Goal: Task Accomplishment & Management: Manage account settings

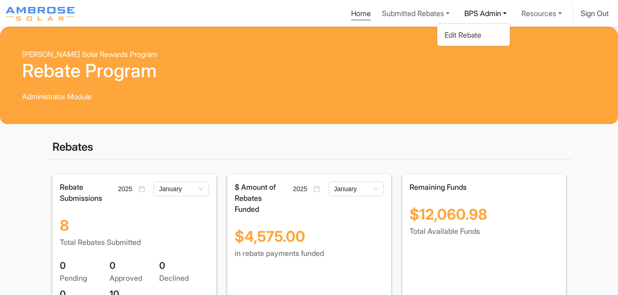
click at [406, 17] on link "Submitted Rebates" at bounding box center [415, 13] width 75 height 18
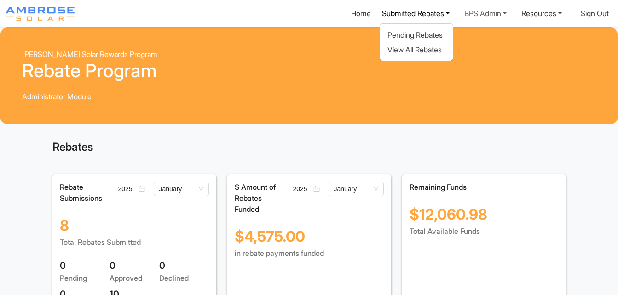
click at [453, 11] on link "Resources" at bounding box center [415, 13] width 75 height 18
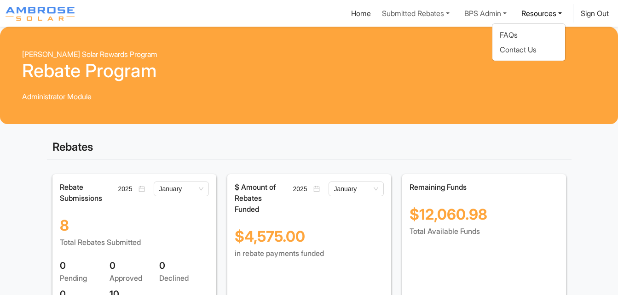
click at [589, 16] on link "Sign Out" at bounding box center [595, 15] width 28 height 12
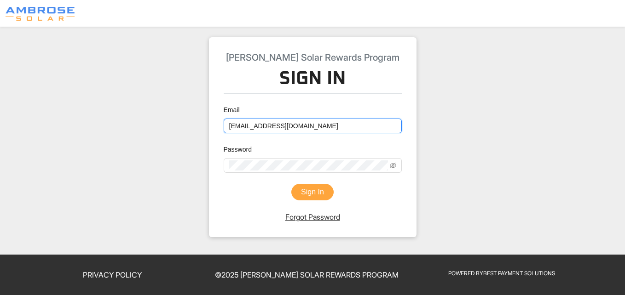
click at [249, 125] on input "[EMAIL_ADDRESS][DOMAIN_NAME]" at bounding box center [313, 126] width 178 height 15
type input "[EMAIL_ADDRESS][DOMAIN_NAME]"
click at [309, 190] on button "Sign In" at bounding box center [312, 192] width 42 height 17
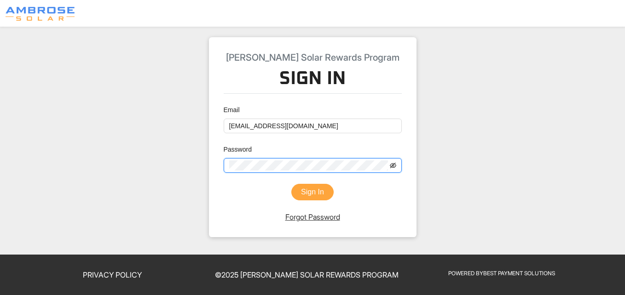
click at [392, 165] on icon "eye-invisible" at bounding box center [393, 166] width 6 height 6
click at [198, 162] on div "[PERSON_NAME] Solar Rewards Program Sign In Email [EMAIL_ADDRESS][DOMAIN_NAME] …" at bounding box center [312, 137] width 525 height 200
click at [291, 184] on button "Sign In" at bounding box center [312, 192] width 42 height 17
click at [215, 156] on div "[PERSON_NAME] Solar Rewards Program Sign In Email [EMAIL_ADDRESS][DOMAIN_NAME] …" at bounding box center [313, 137] width 208 height 200
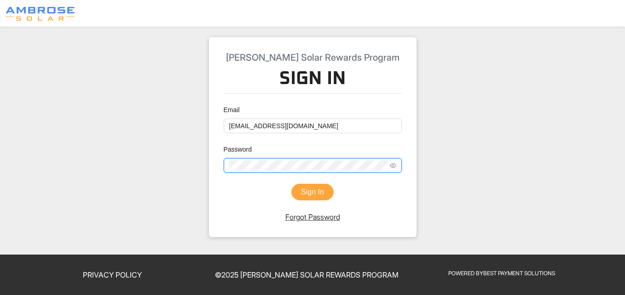
click at [291, 184] on button "Sign In" at bounding box center [312, 192] width 42 height 17
click at [201, 213] on div "[PERSON_NAME] Solar Rewards Program Sign In Email [EMAIL_ADDRESS][DOMAIN_NAME] …" at bounding box center [312, 137] width 525 height 200
click at [322, 191] on button "Sign In" at bounding box center [312, 192] width 42 height 17
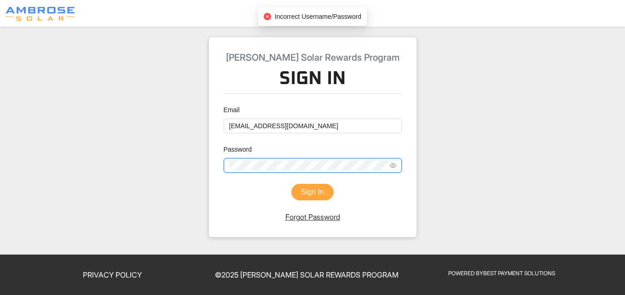
click at [291, 184] on button "Sign In" at bounding box center [312, 192] width 42 height 17
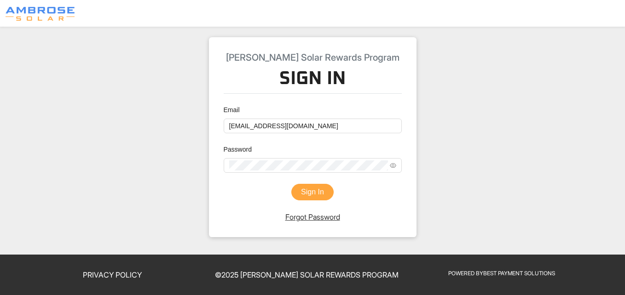
click at [197, 164] on div "[PERSON_NAME] Solar Rewards Program Sign In Email [EMAIL_ADDRESS][DOMAIN_NAME] …" at bounding box center [312, 137] width 525 height 200
click at [312, 216] on link "Forgot Password" at bounding box center [312, 217] width 55 height 9
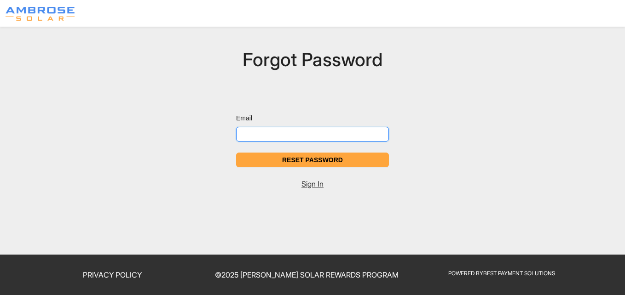
click at [315, 132] on input "Email" at bounding box center [312, 134] width 153 height 15
type input "[EMAIL_ADDRESS][DOMAIN_NAME]"
click at [236, 153] on button "Reset Password" at bounding box center [312, 160] width 153 height 15
click at [314, 183] on link "Sign In" at bounding box center [312, 184] width 22 height 9
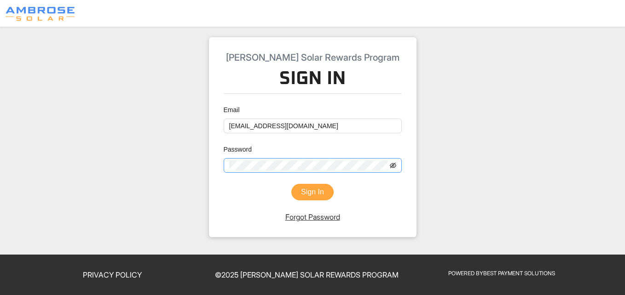
click at [391, 165] on icon "eye-invisible" at bounding box center [393, 165] width 6 height 6
click at [303, 192] on button "Sign In" at bounding box center [312, 192] width 42 height 17
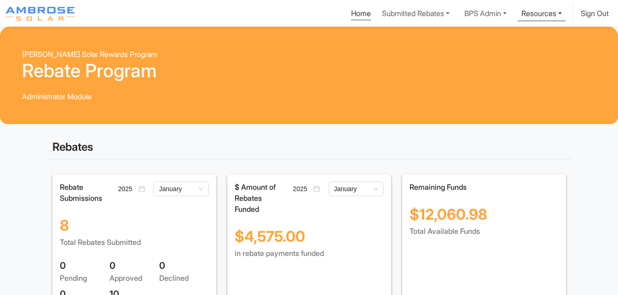
click at [453, 14] on link "Resources" at bounding box center [415, 13] width 75 height 18
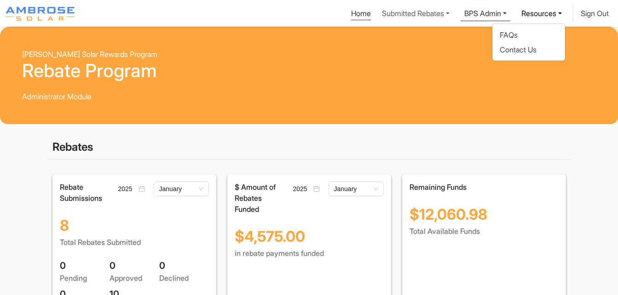
click at [453, 19] on link "BPS Admin" at bounding box center [415, 13] width 75 height 18
